Goal: Register for event/course

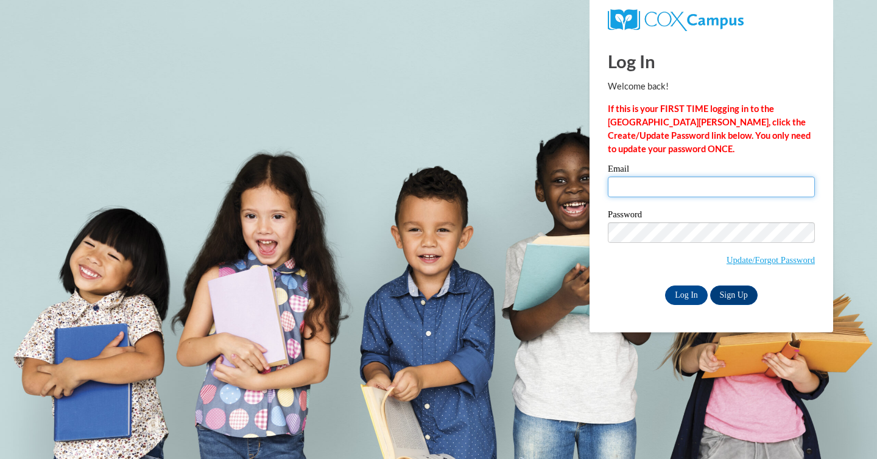
click at [717, 180] on input "Email" at bounding box center [711, 187] width 207 height 21
type input "dykstraan@uwplatt.edu"
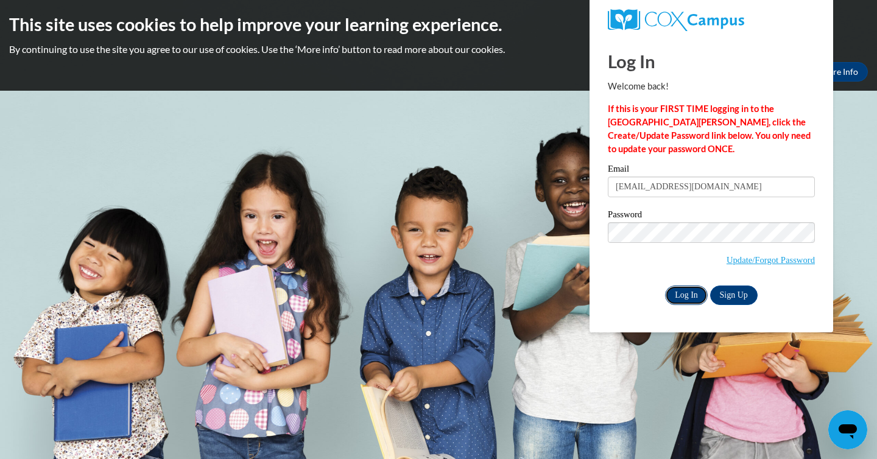
click at [691, 290] on input "Log In" at bounding box center [686, 295] width 43 height 19
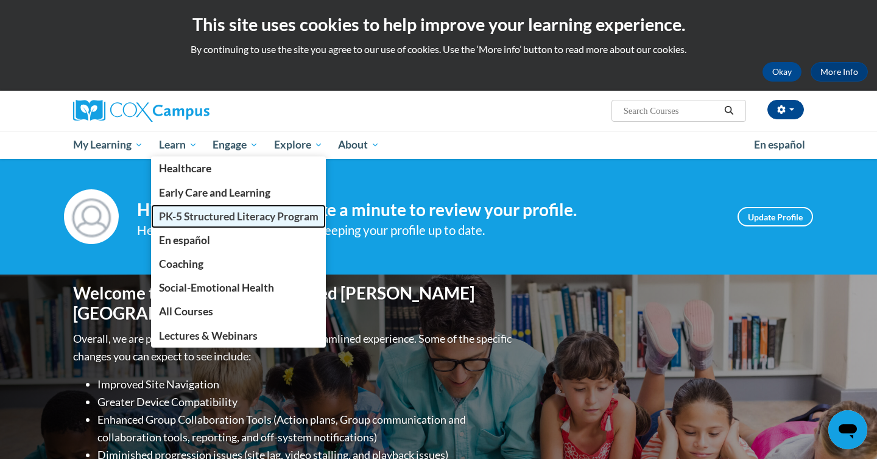
click at [179, 210] on span "PK-5 Structured Literacy Program" at bounding box center [239, 216] width 160 height 13
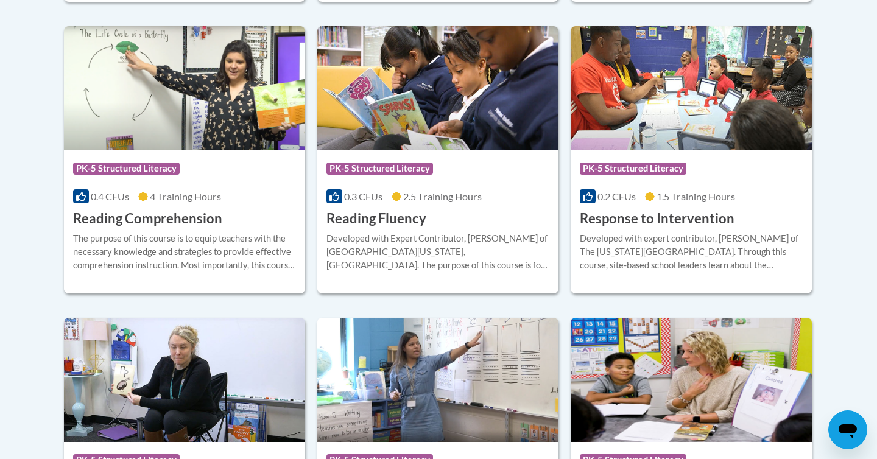
scroll to position [1158, 0]
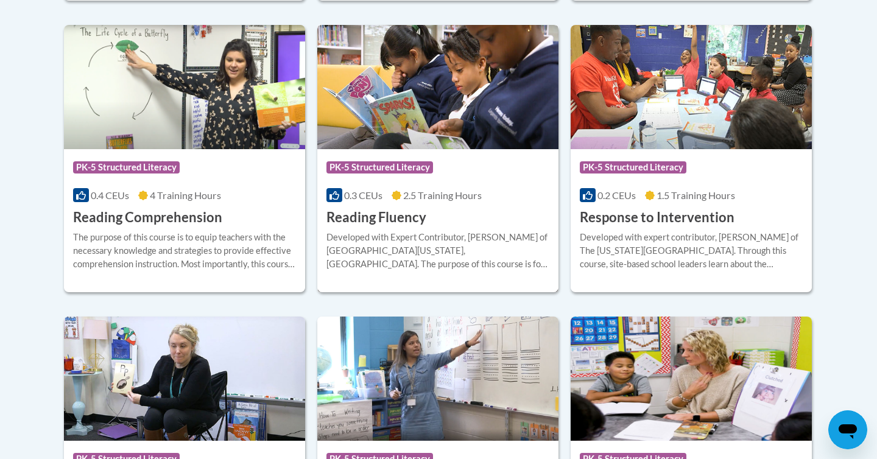
click at [407, 208] on h3 "Reading Fluency" at bounding box center [376, 217] width 100 height 19
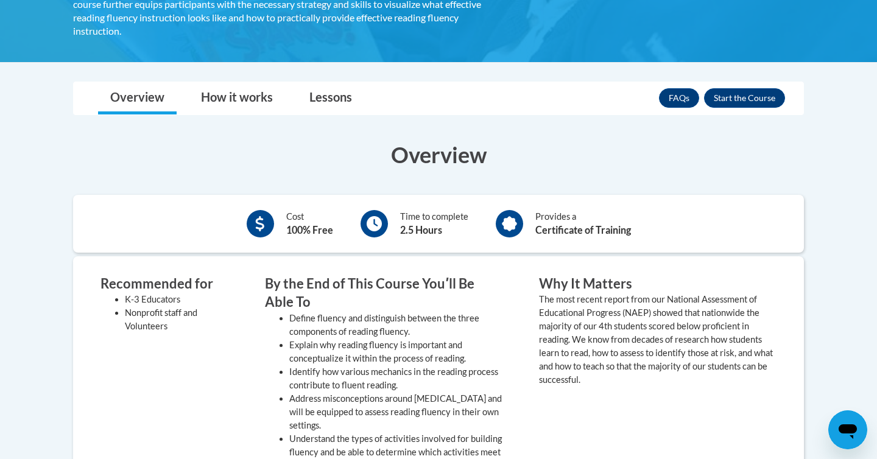
scroll to position [290, 0]
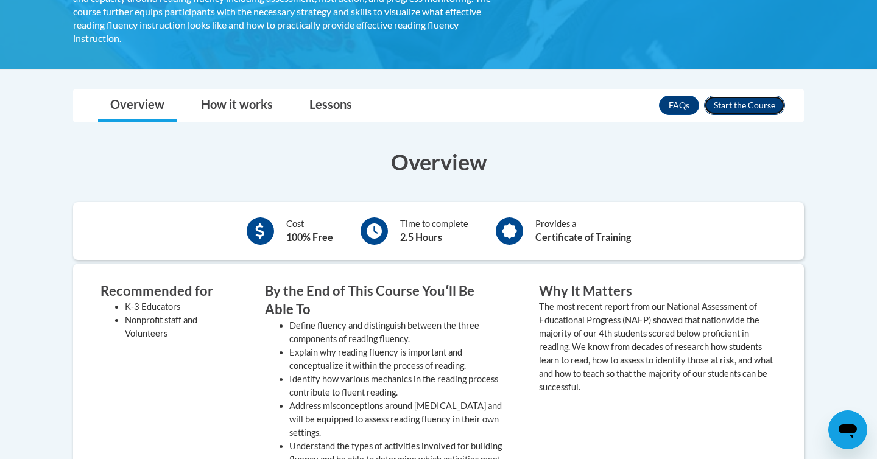
click at [751, 99] on button "Enroll" at bounding box center [744, 105] width 81 height 19
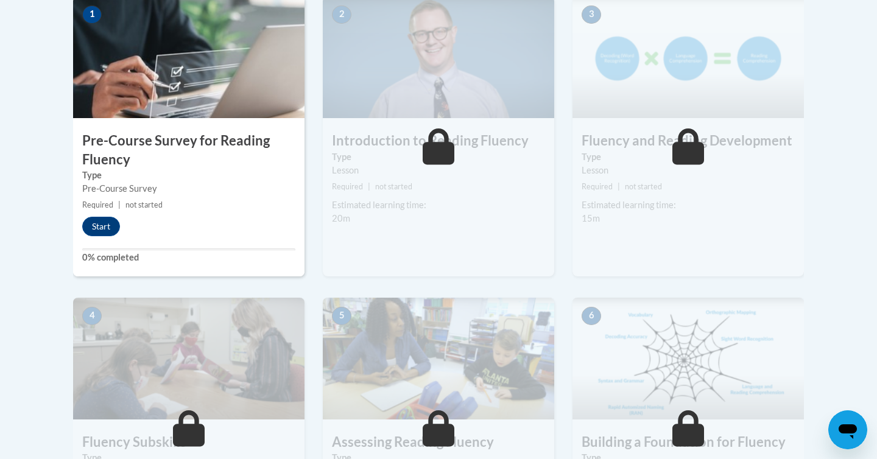
scroll to position [423, 0]
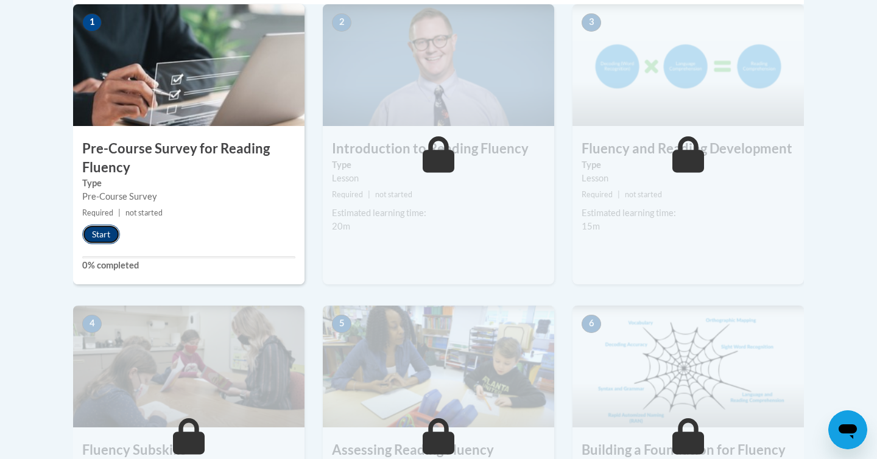
click at [109, 238] on button "Start" at bounding box center [101, 234] width 38 height 19
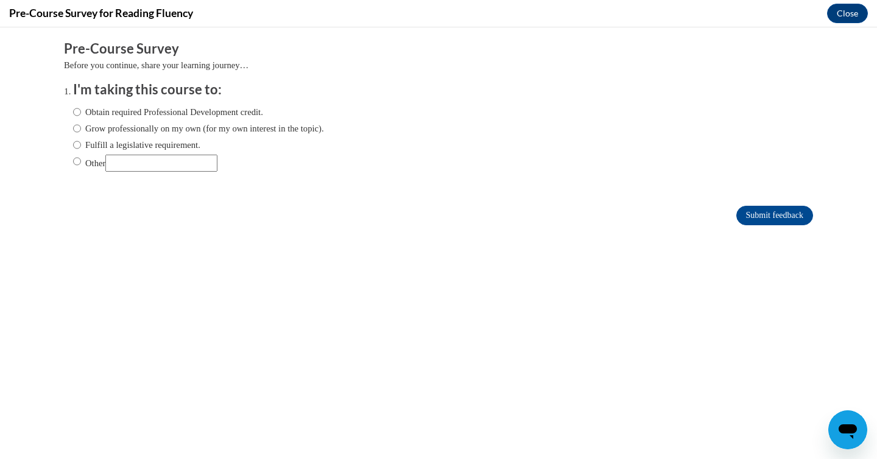
scroll to position [0, 0]
click at [127, 131] on label "Grow professionally on my own (for my own interest in the topic)." at bounding box center [198, 128] width 251 height 13
click at [81, 131] on input "Grow professionally on my own (for my own interest in the topic)." at bounding box center [77, 128] width 8 height 13
radio input "true"
click at [781, 216] on input "Submit feedback" at bounding box center [774, 215] width 77 height 19
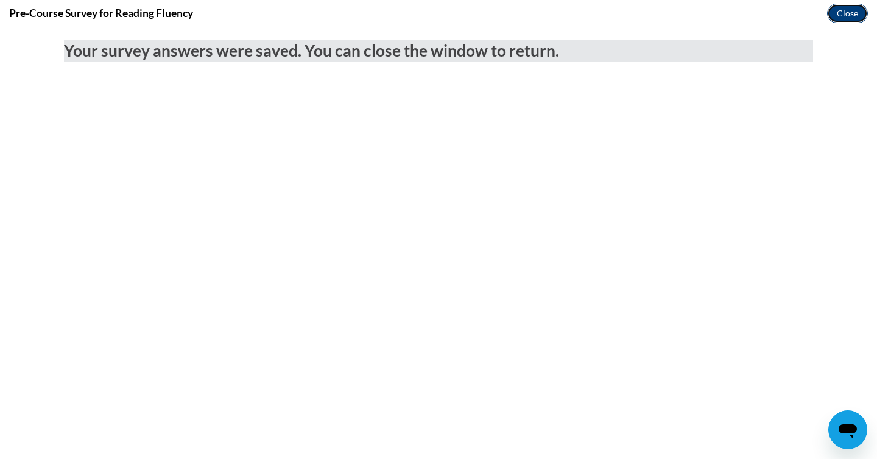
click at [858, 7] on button "Close" at bounding box center [847, 13] width 41 height 19
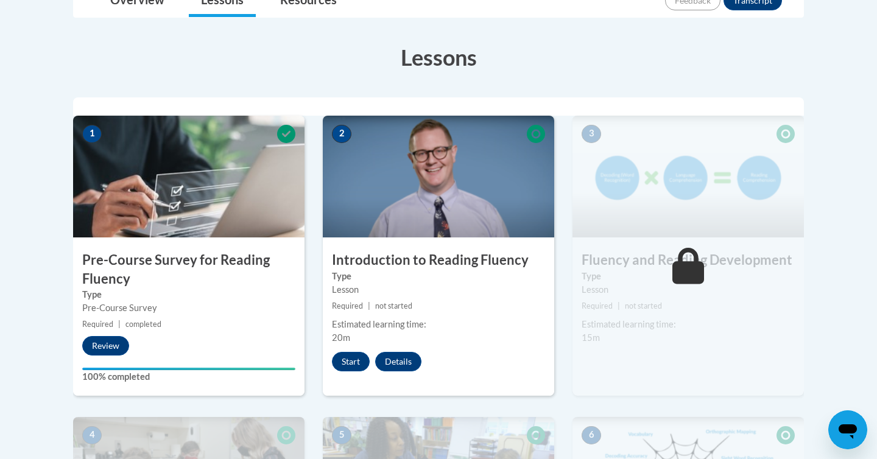
scroll to position [309, 0]
